Goal: Find specific page/section: Find specific page/section

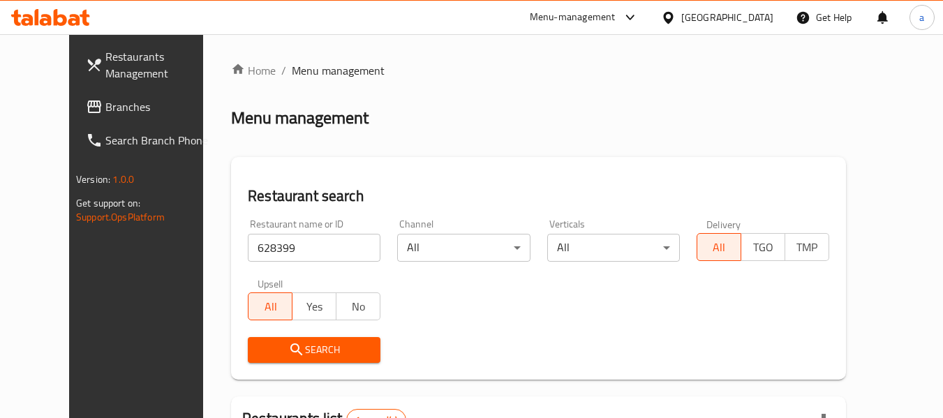
scroll to position [193, 0]
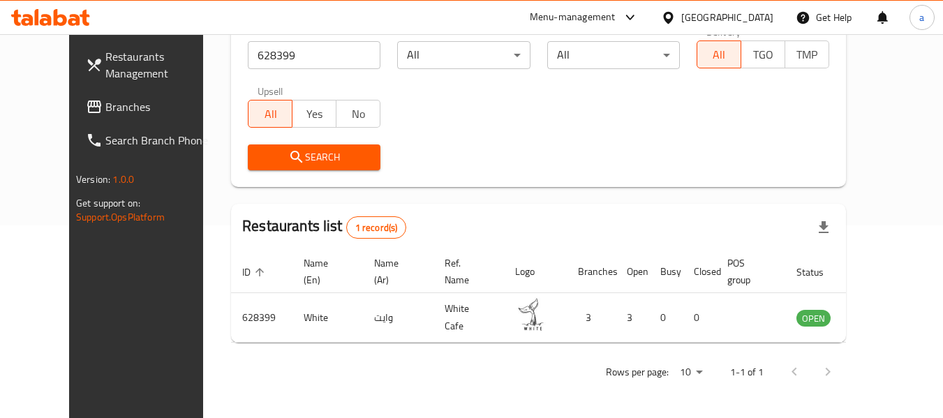
click at [105, 102] on span "Branches" at bounding box center [160, 106] width 110 height 17
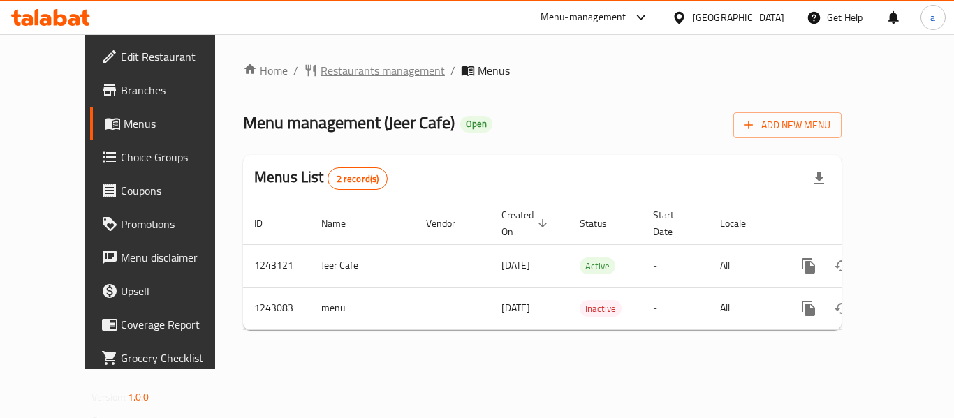
click at [320, 68] on span "Restaurants management" at bounding box center [382, 70] width 124 height 17
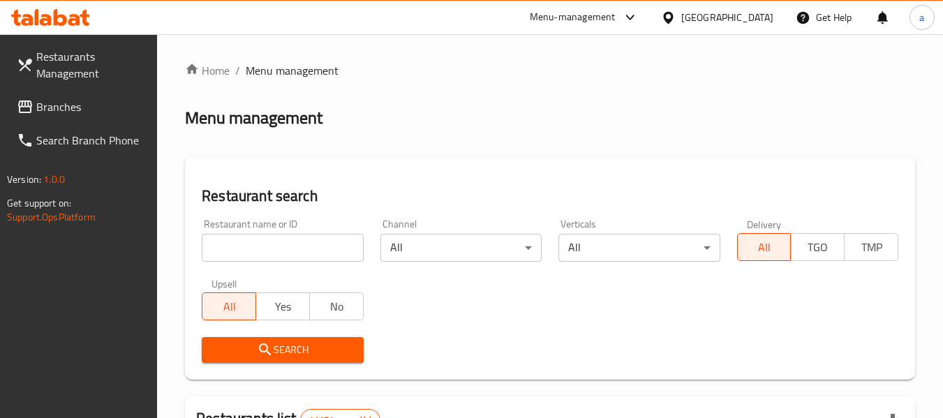
click at [255, 250] on input "search" at bounding box center [282, 248] width 161 height 28
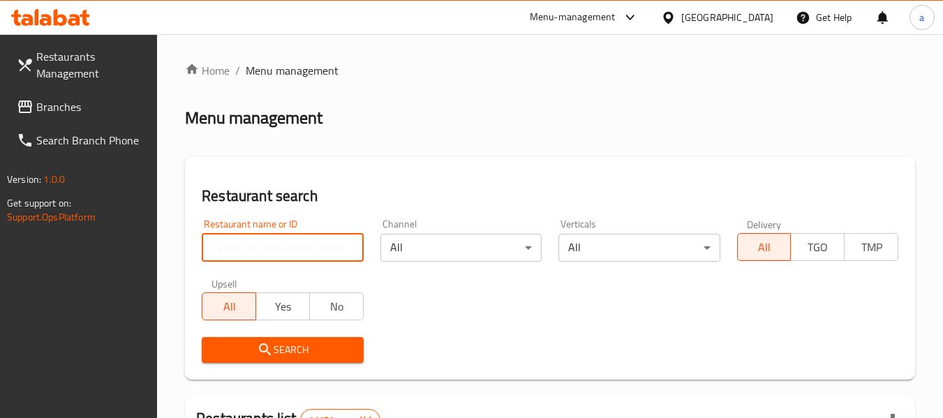
paste input "681444"
type input "681444"
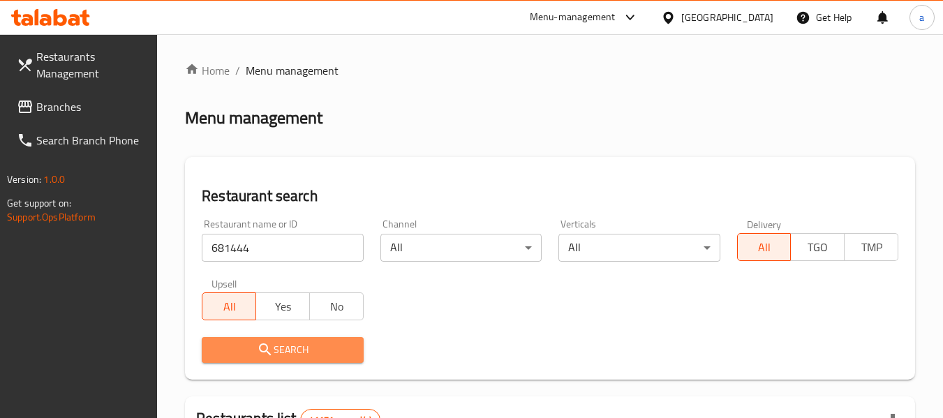
click at [317, 343] on span "Search" at bounding box center [282, 349] width 139 height 17
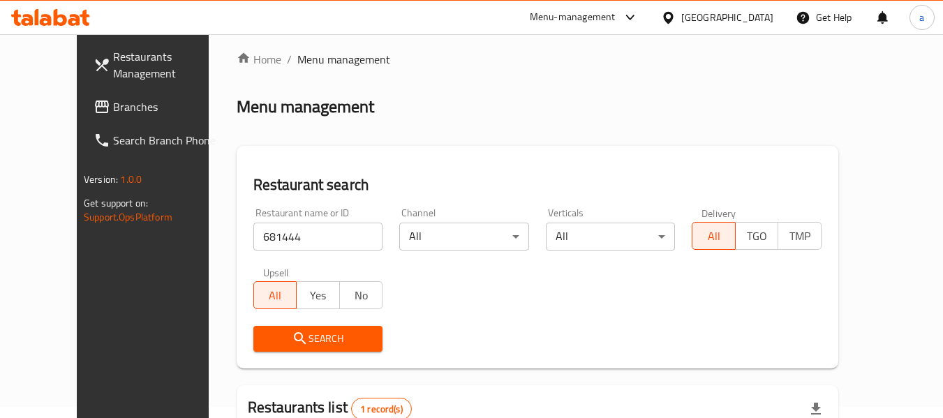
scroll to position [170, 0]
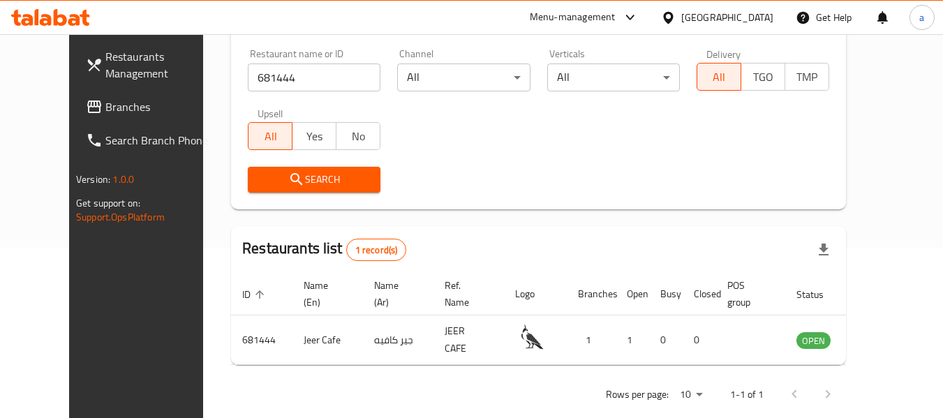
drag, startPoint x: 84, startPoint y: 102, endPoint x: 81, endPoint y: 94, distance: 8.2
click at [105, 102] on span "Branches" at bounding box center [160, 106] width 110 height 17
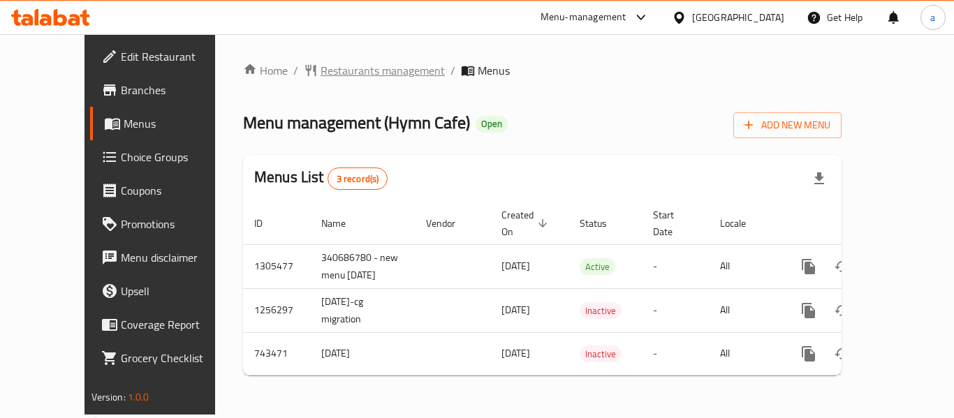
click at [323, 65] on span "Restaurants management" at bounding box center [382, 70] width 124 height 17
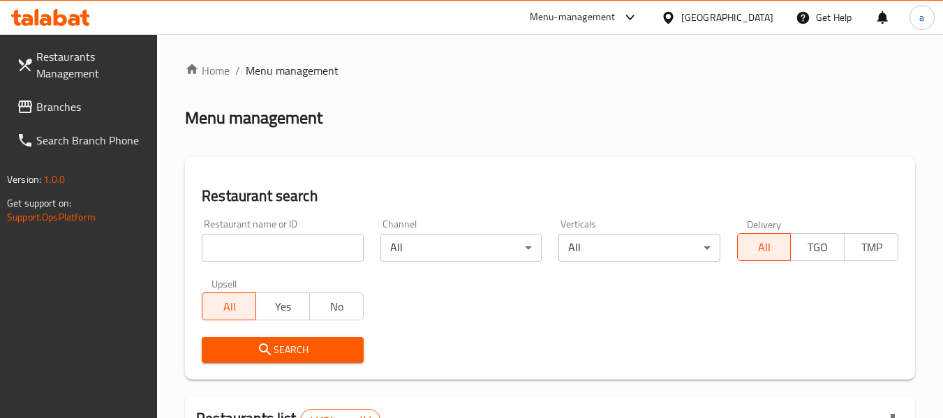
click at [289, 254] on input "search" at bounding box center [282, 248] width 161 height 28
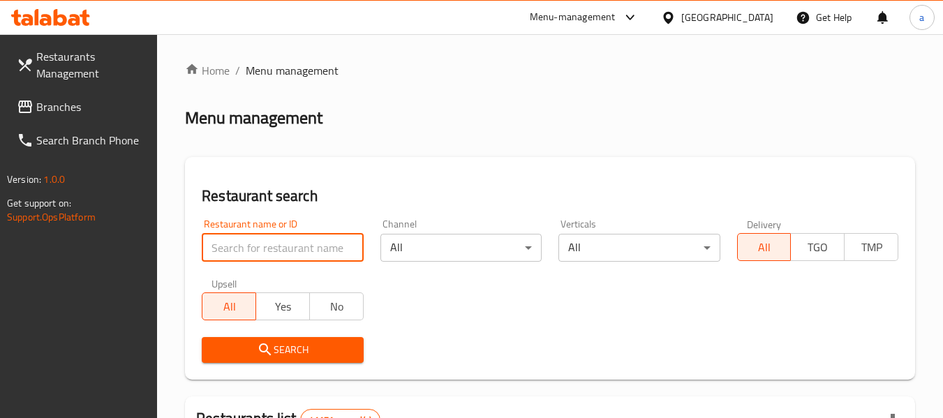
paste input "637791"
type input "637791"
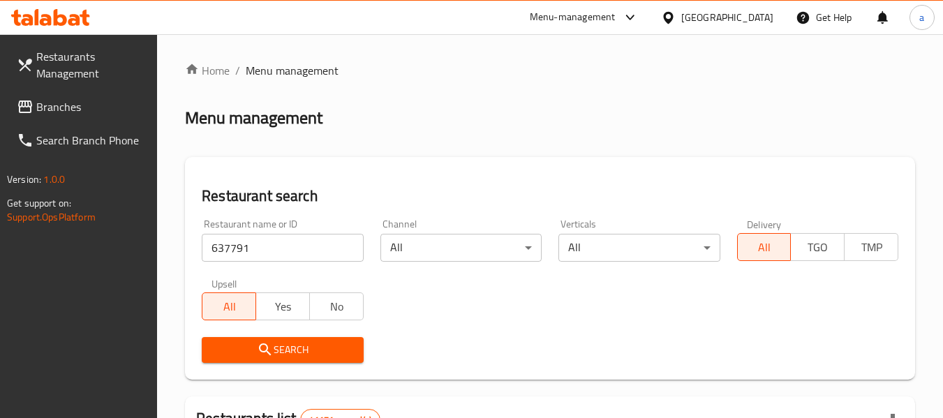
click at [315, 344] on span "Search" at bounding box center [282, 349] width 139 height 17
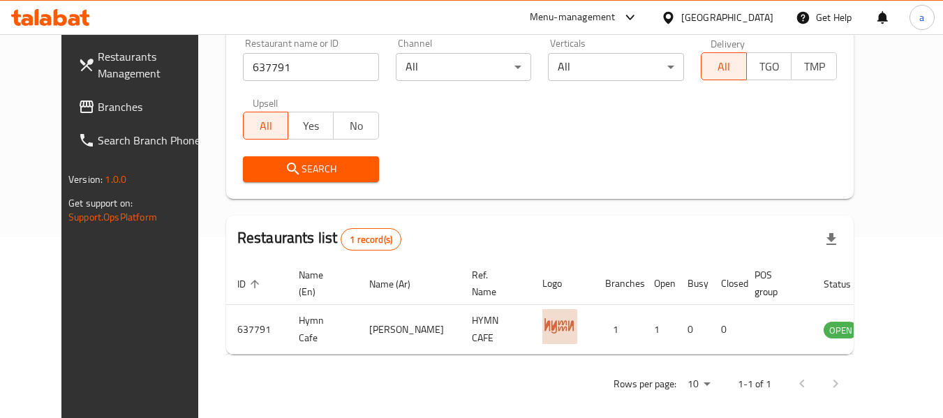
scroll to position [193, 0]
